Goal: Transaction & Acquisition: Purchase product/service

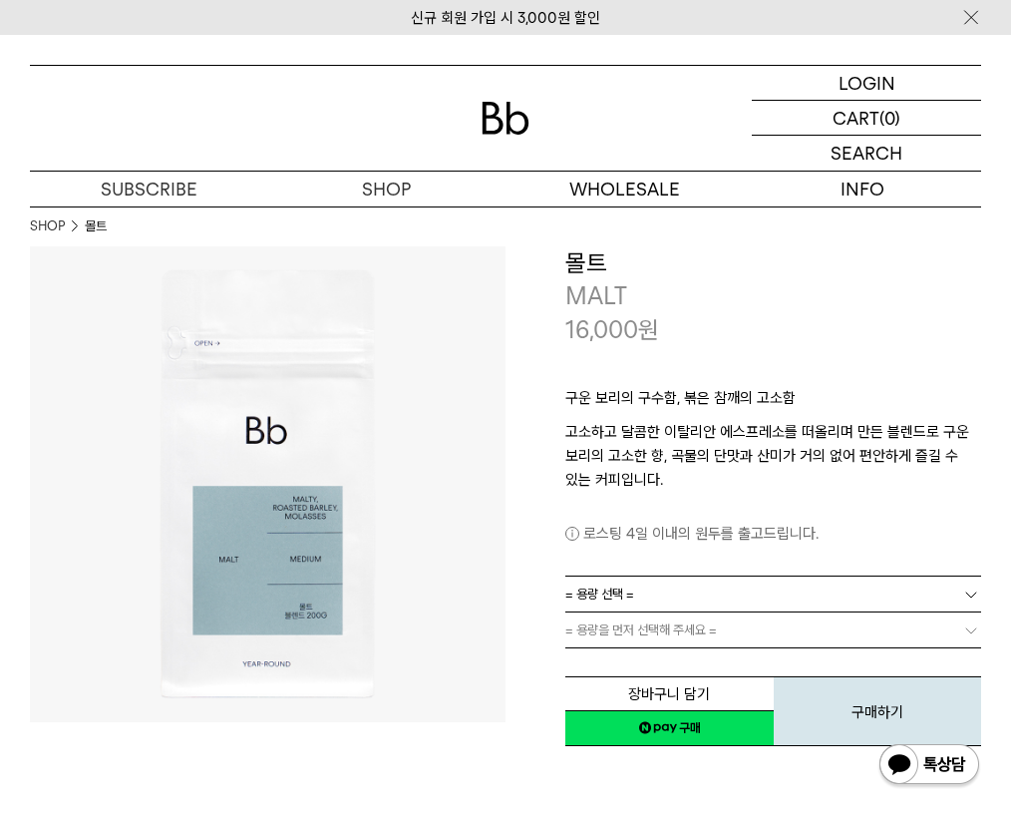
click at [661, 602] on link "= 용량 선택 =" at bounding box center [773, 593] width 416 height 35
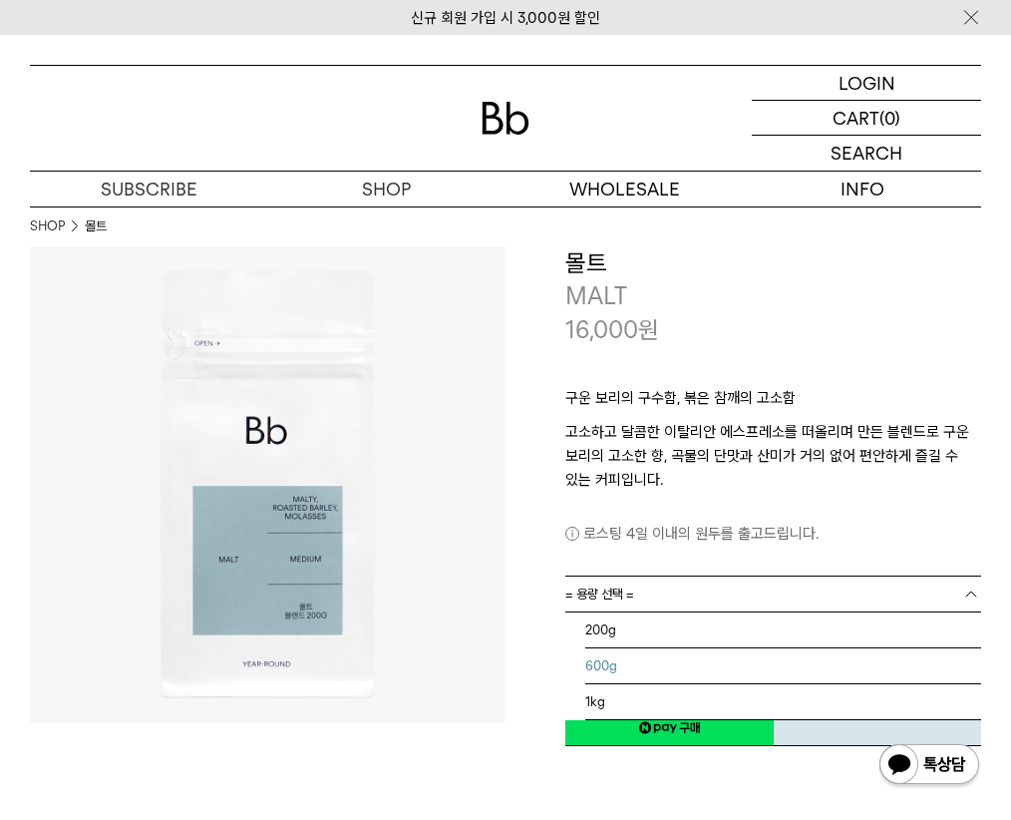
click at [644, 684] on li "1kg" at bounding box center [783, 702] width 396 height 36
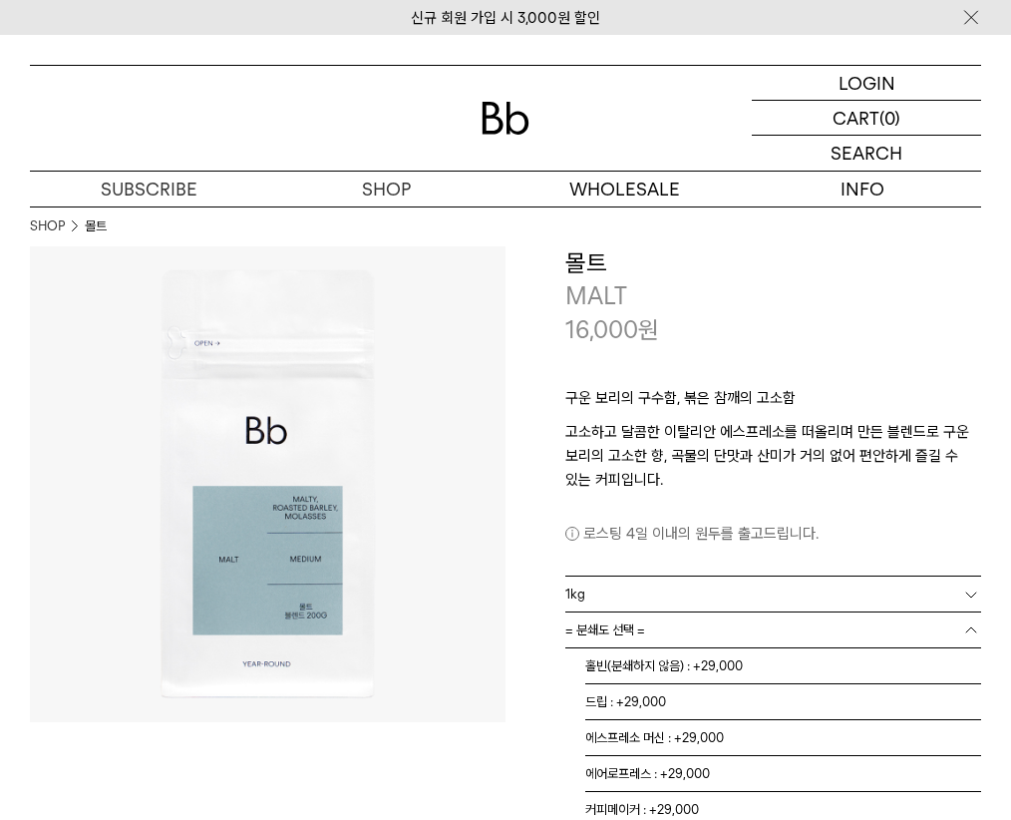
click at [649, 621] on link "= 분쇄도 선택 =" at bounding box center [773, 629] width 416 height 35
click at [644, 689] on li "드립 : +29,000" at bounding box center [783, 702] width 396 height 36
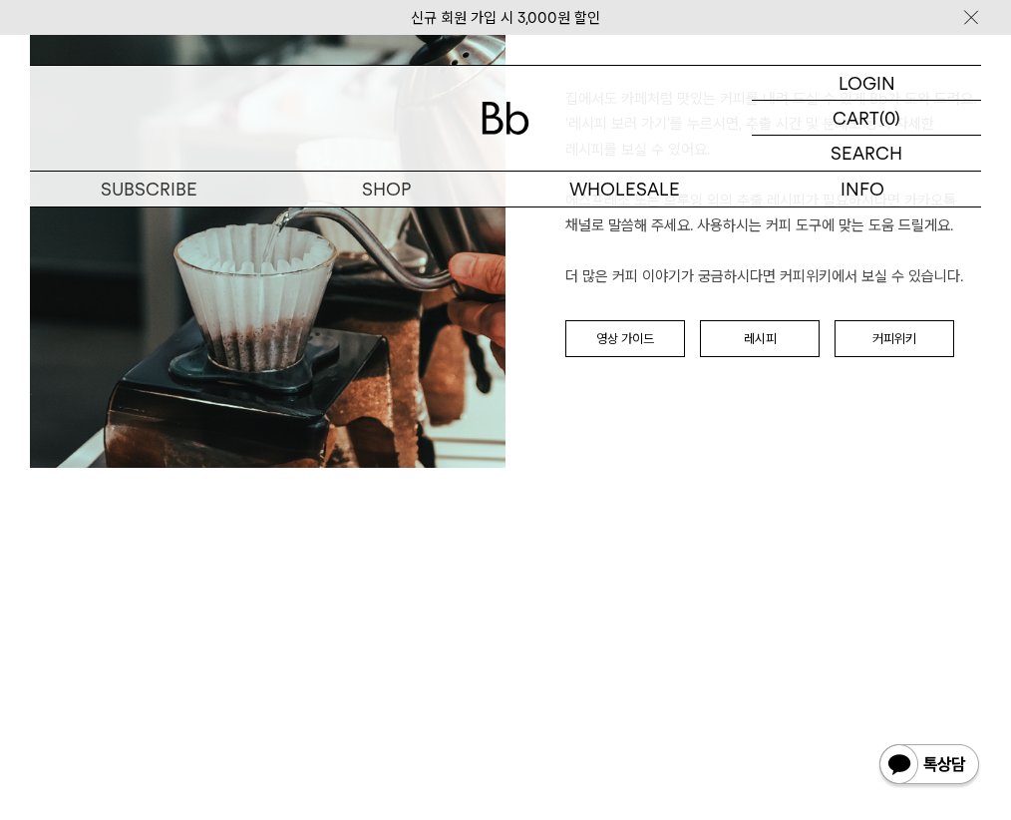
scroll to position [1894, 0]
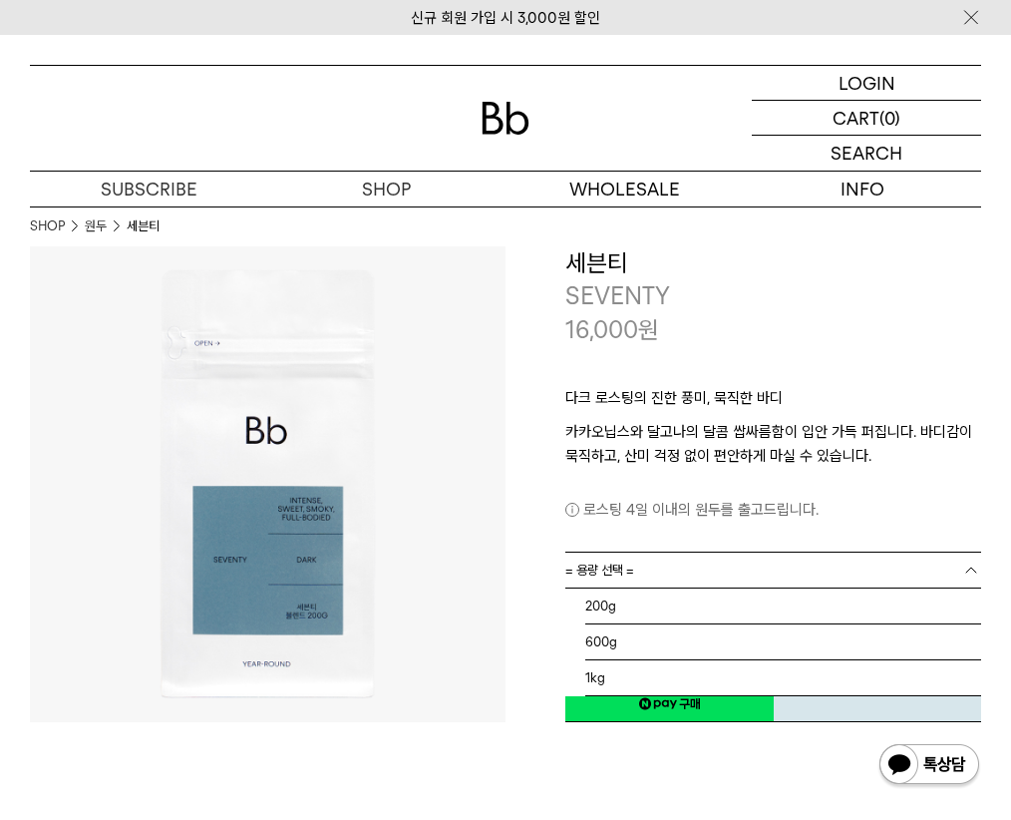
click at [726, 565] on link "= 용량 선택 =" at bounding box center [773, 569] width 416 height 35
click at [676, 677] on li "1kg" at bounding box center [783, 678] width 396 height 36
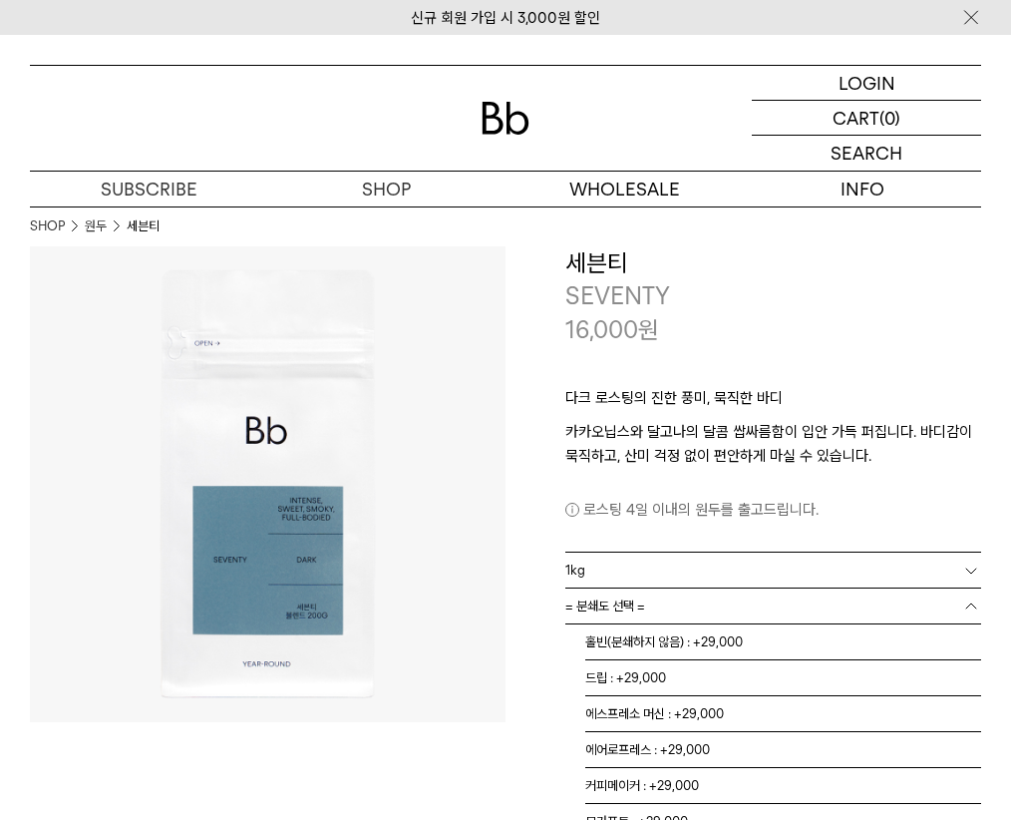
click at [679, 611] on link "= 분쇄도 선택 =" at bounding box center [773, 605] width 416 height 35
click at [735, 674] on li "드립 : +29,000" at bounding box center [783, 678] width 396 height 36
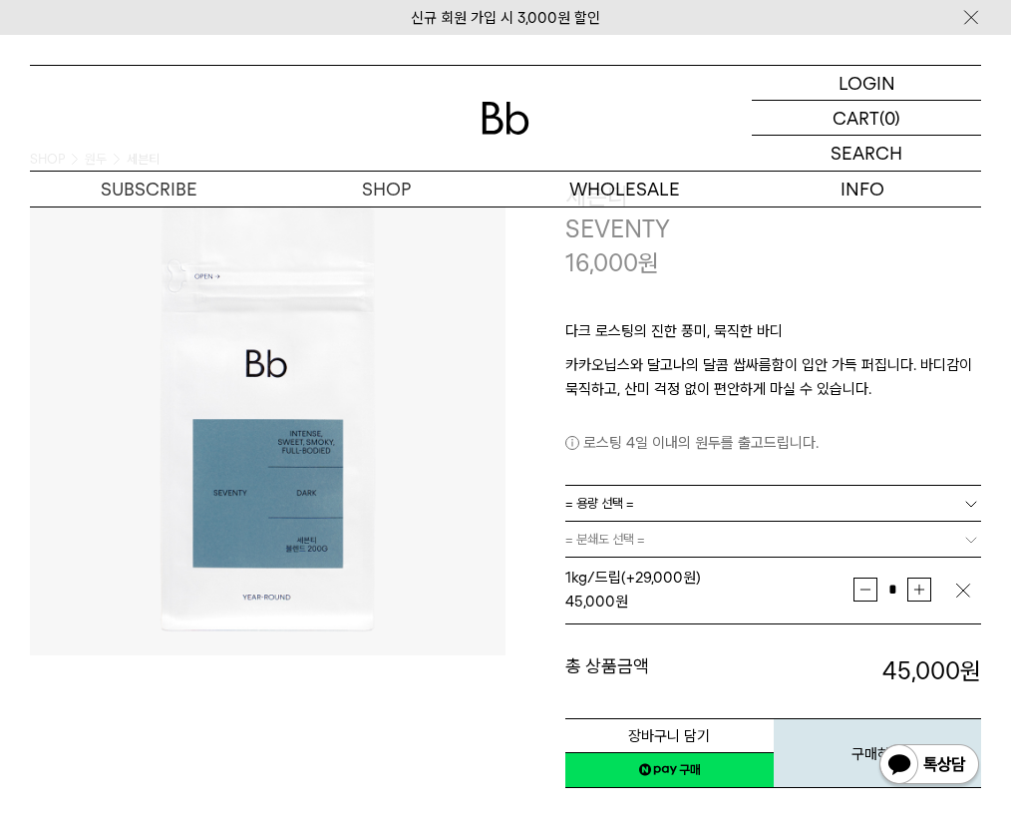
scroll to position [100, 0]
